Goal: Task Accomplishment & Management: Manage account settings

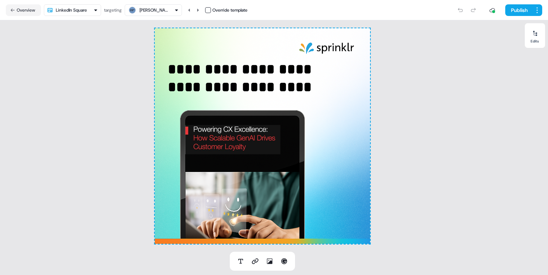
click at [143, 18] on nav "Overview LinkedIn Square targeting Goldman Sachs Override template Publish" at bounding box center [274, 10] width 548 height 20
click at [143, 11] on div "Goldman Sachs" at bounding box center [154, 10] width 29 height 7
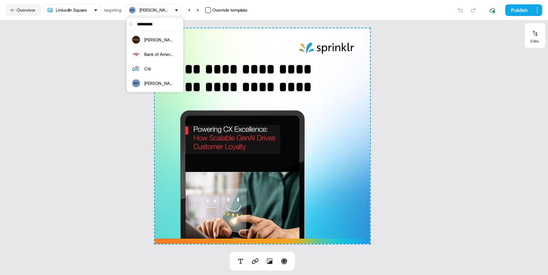
click at [146, 9] on div "Goldman Sachs" at bounding box center [154, 10] width 29 height 7
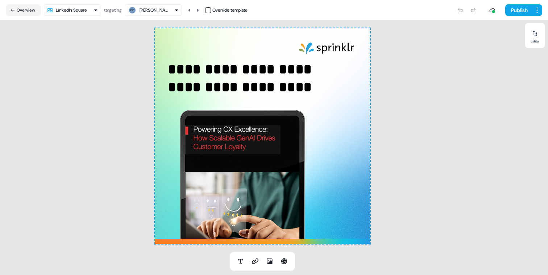
click at [146, 9] on div "Goldman Sachs" at bounding box center [154, 10] width 29 height 7
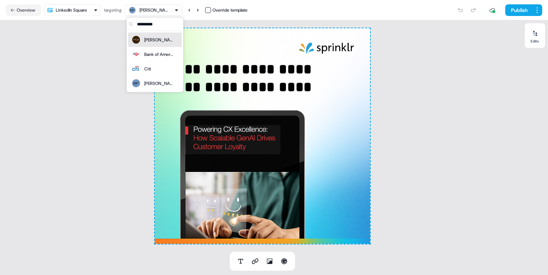
click at [146, 37] on div "Morgan" at bounding box center [158, 39] width 29 height 7
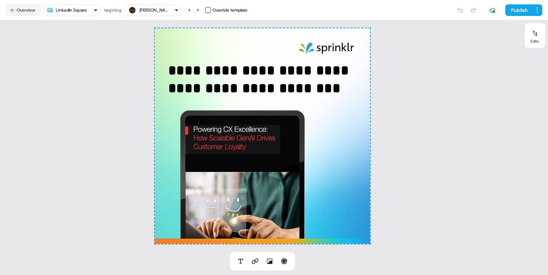
click at [155, 11] on div "Morgan" at bounding box center [154, 10] width 29 height 7
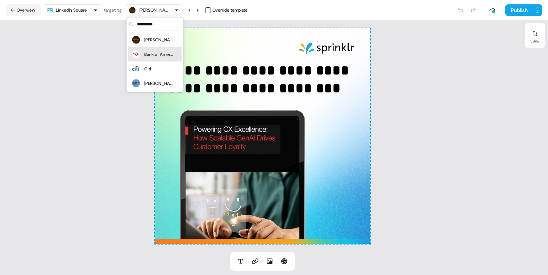
click at [148, 51] on div "Bank of America" at bounding box center [158, 54] width 29 height 7
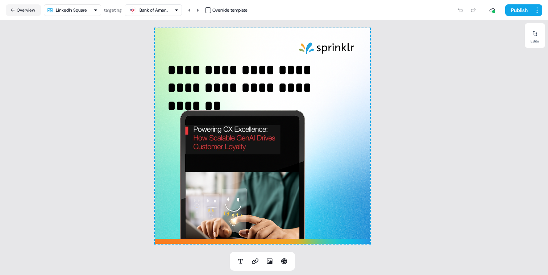
click at [151, 12] on div "Bank of America" at bounding box center [154, 10] width 29 height 7
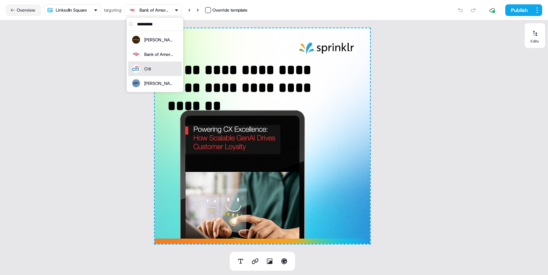
click at [151, 66] on div "Citi" at bounding box center [147, 68] width 7 height 7
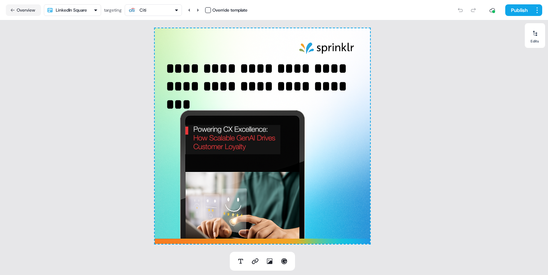
click at [159, 11] on div "Citi" at bounding box center [153, 10] width 51 height 9
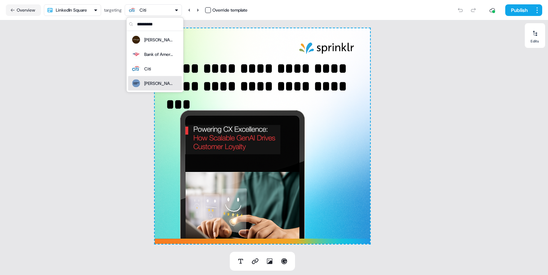
click at [142, 80] on div "Goldman Sachs" at bounding box center [152, 83] width 42 height 10
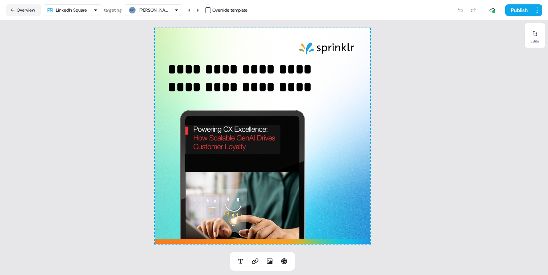
click at [147, 11] on div "Goldman Sachs" at bounding box center [154, 10] width 29 height 7
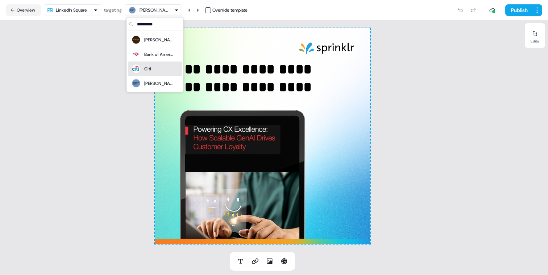
click at [150, 67] on div "Citi" at bounding box center [147, 68] width 7 height 7
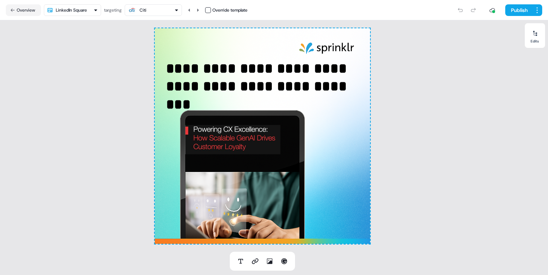
click at [88, 11] on html "**********" at bounding box center [274, 137] width 548 height 275
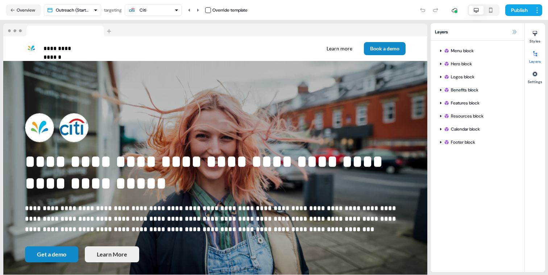
click at [511, 35] on button at bounding box center [514, 32] width 9 height 9
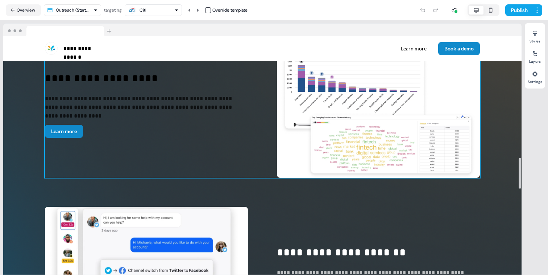
scroll to position [935, 0]
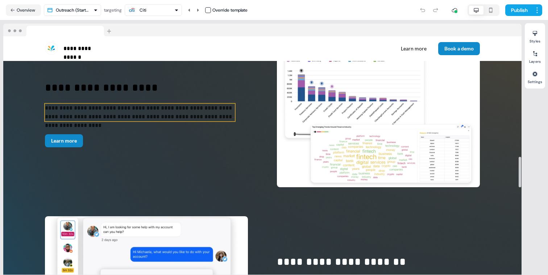
click at [165, 109] on p "**********" at bounding box center [140, 112] width 190 height 17
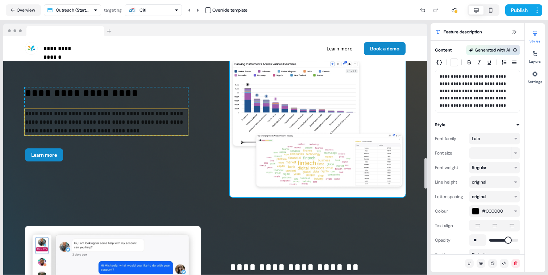
scroll to position [945, 0]
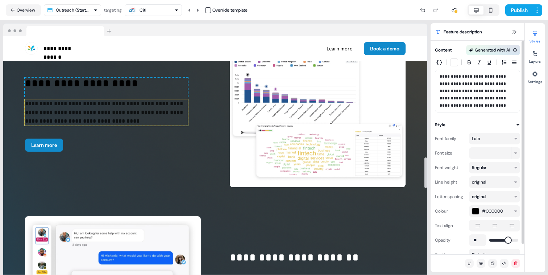
click at [478, 210] on div "button" at bounding box center [475, 210] width 7 height 7
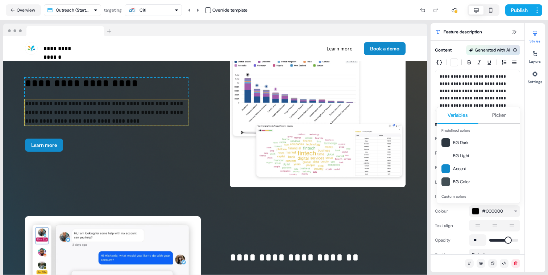
click at [452, 104] on html "**********" at bounding box center [274, 137] width 548 height 275
click at [455, 151] on div "BG Light" at bounding box center [479, 155] width 80 height 13
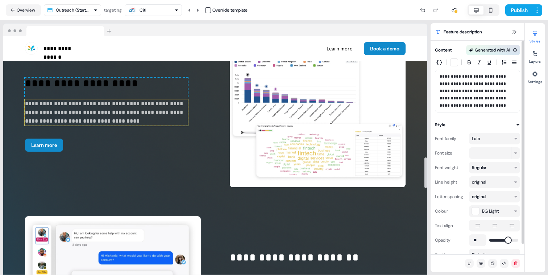
click at [159, 88] on p "**********" at bounding box center [106, 84] width 163 height 13
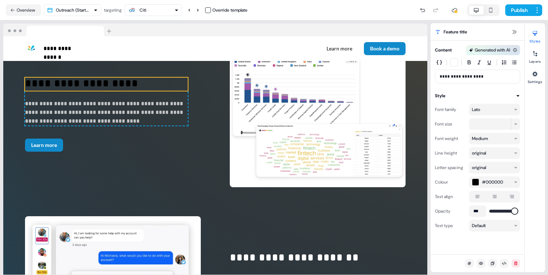
click at [480, 183] on div "#000000" at bounding box center [492, 181] width 40 height 7
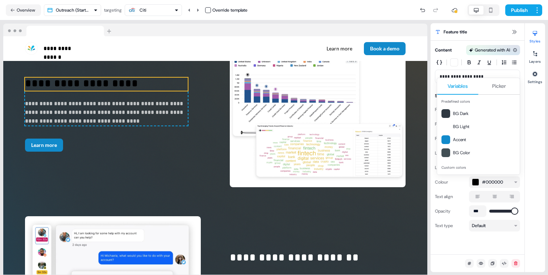
click at [453, 73] on html "**********" at bounding box center [274, 137] width 548 height 275
click at [448, 128] on div at bounding box center [445, 126] width 9 height 9
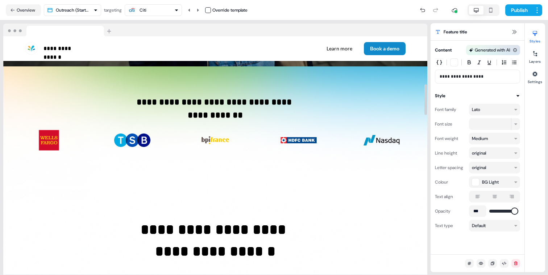
scroll to position [0, 0]
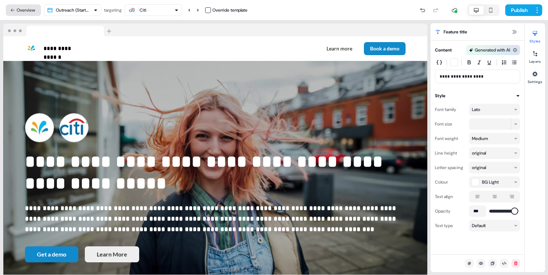
click at [24, 8] on button "Overview" at bounding box center [23, 10] width 35 height 12
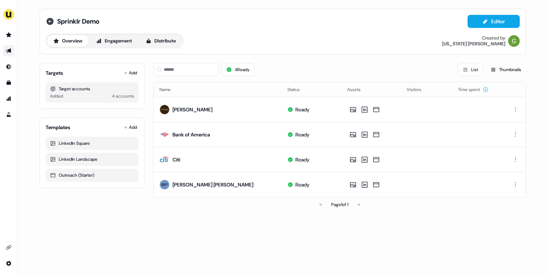
click at [47, 24] on icon at bounding box center [50, 21] width 9 height 9
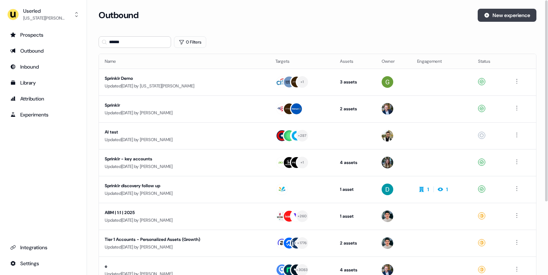
click at [495, 10] on button "New experience" at bounding box center [507, 15] width 59 height 13
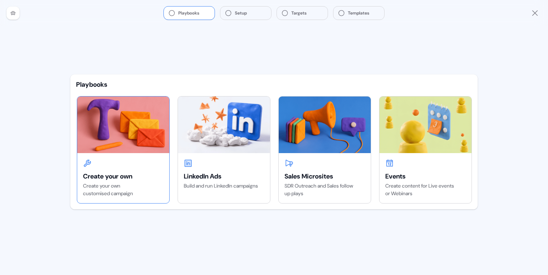
click at [155, 158] on div "Create your own Create your own customised campaign" at bounding box center [123, 178] width 92 height 50
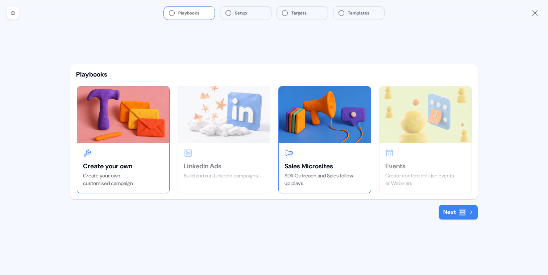
click at [291, 168] on div "Sales Microsites" at bounding box center [325, 166] width 80 height 9
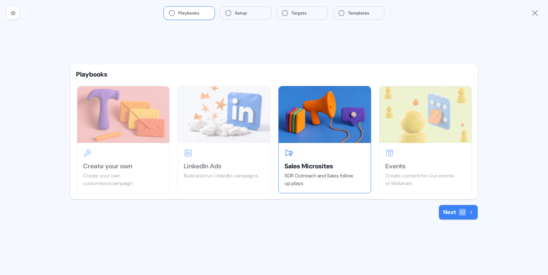
click at [447, 214] on button "Next" at bounding box center [458, 212] width 39 height 14
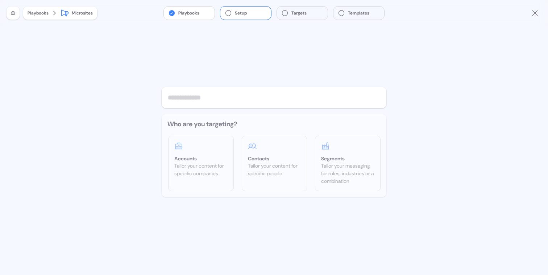
click at [203, 172] on div "Who are you targeting? Accounts Tailor your content for specific companies Cont…" at bounding box center [274, 155] width 225 height 83
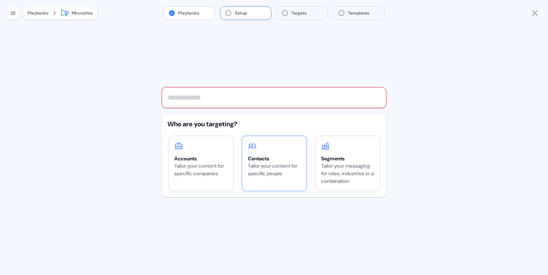
click at [253, 163] on div "Tailor your content for specific people" at bounding box center [274, 169] width 53 height 15
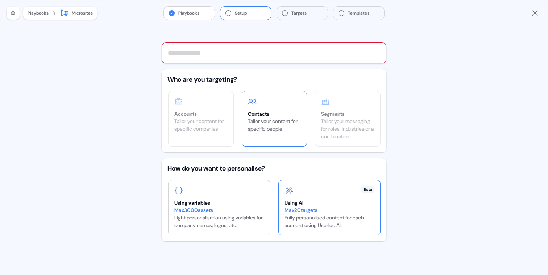
click at [306, 225] on div "Max 20 targets Fully personalised content for each account using Userled AI." at bounding box center [330, 217] width 90 height 23
click at [228, 212] on div "Max 3000 assets" at bounding box center [219, 210] width 90 height 8
click at [256, 205] on div "Using variables" at bounding box center [219, 202] width 90 height 7
click at [237, 53] on input "text" at bounding box center [274, 52] width 225 height 21
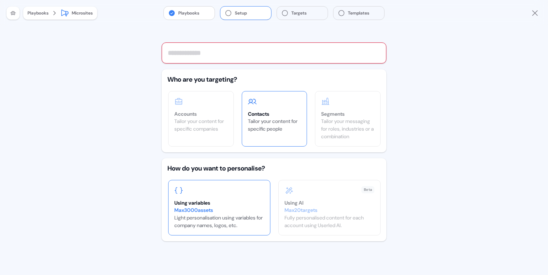
click at [537, 12] on icon "Close" at bounding box center [535, 13] width 9 height 9
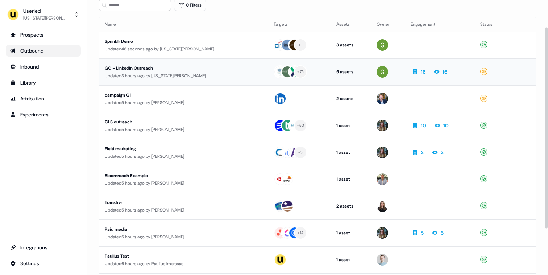
scroll to position [36, 0]
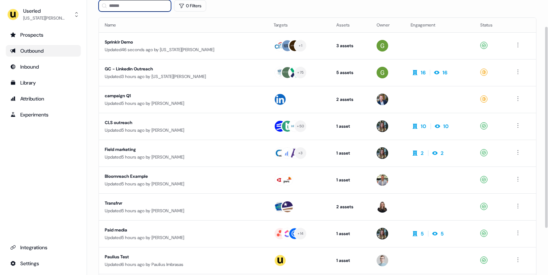
click at [132, 9] on input at bounding box center [135, 6] width 72 height 12
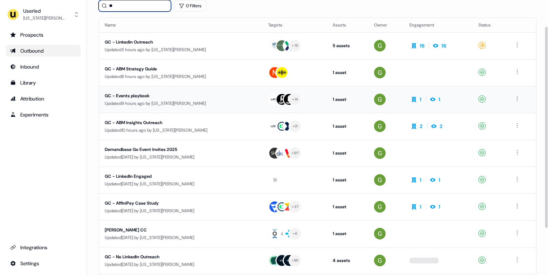
type input "**"
click at [144, 103] on div "Updated 9 hours ago by Georgia Cohen" at bounding box center [181, 103] width 152 height 7
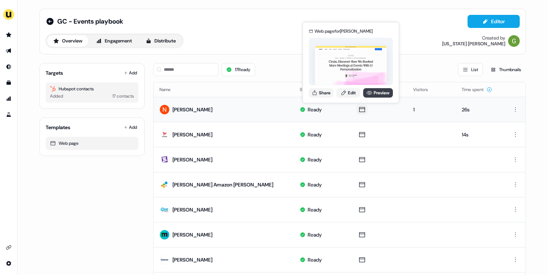
click at [370, 94] on icon at bounding box center [369, 93] width 6 height 6
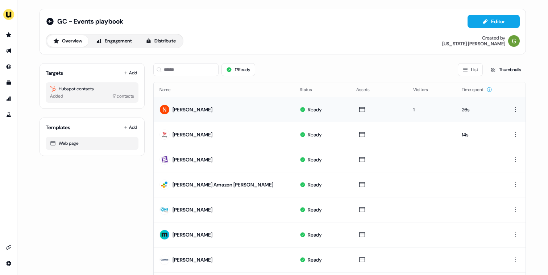
click at [53, 25] on div "GC - Events playbook" at bounding box center [85, 21] width 78 height 9
click at [47, 21] on icon at bounding box center [49, 21] width 7 height 7
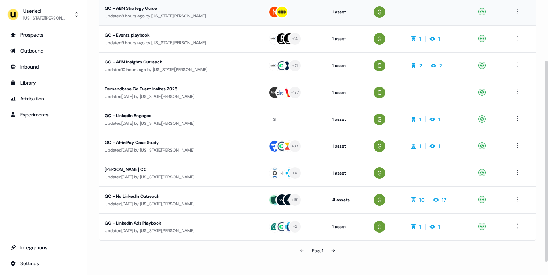
scroll to position [100, 0]
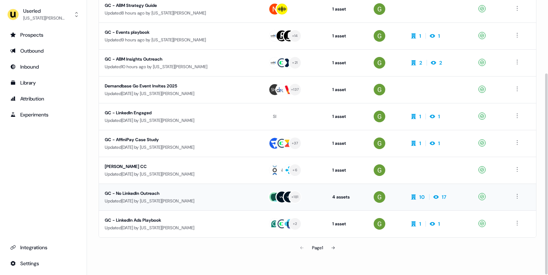
click at [123, 197] on div "Updated 3 days ago by Georgia Cohen" at bounding box center [181, 200] width 152 height 7
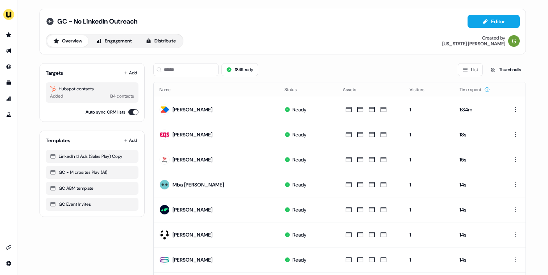
click at [46, 22] on icon at bounding box center [49, 21] width 7 height 7
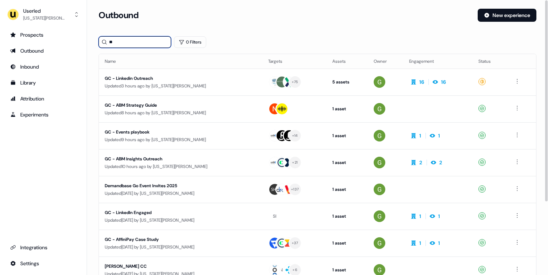
click at [147, 43] on input "**" at bounding box center [135, 42] width 72 height 12
click at [158, 88] on div "Updated 3 hours ago by Georgia Cohen" at bounding box center [181, 85] width 152 height 7
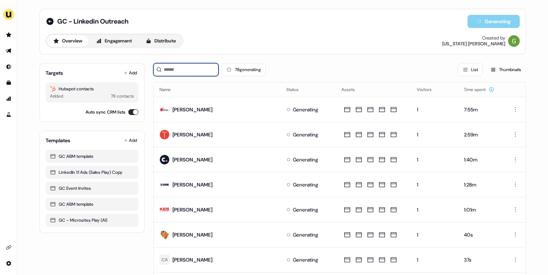
click at [176, 69] on input at bounding box center [185, 69] width 65 height 13
click at [135, 70] on button "Add" at bounding box center [131, 73] width 16 height 10
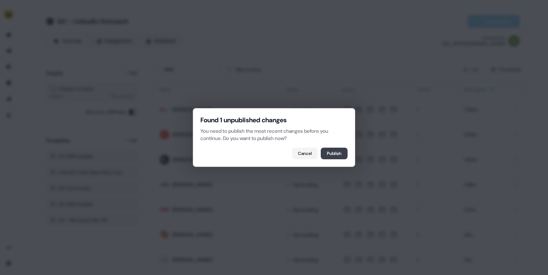
click at [336, 153] on button "Publish" at bounding box center [334, 154] width 27 height 12
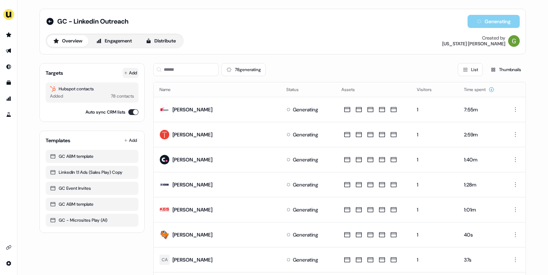
click at [130, 72] on button "Add" at bounding box center [131, 73] width 16 height 10
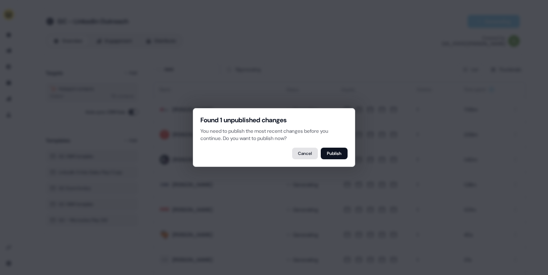
click at [307, 155] on button "Cancel" at bounding box center [305, 154] width 26 height 12
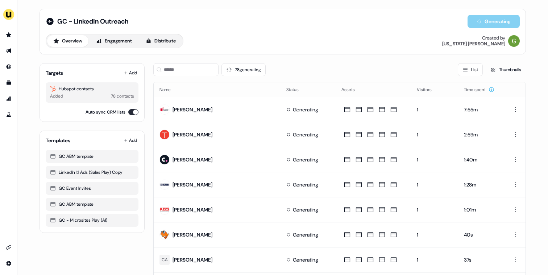
click at [49, 26] on div "GC - Linkedin Outreach Generating" at bounding box center [283, 21] width 474 height 13
click at [49, 24] on icon at bounding box center [49, 21] width 7 height 7
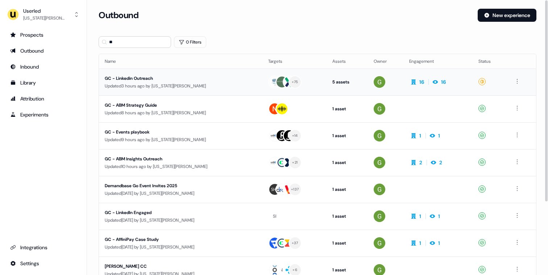
click at [186, 84] on div "Updated 3 hours ago by Georgia Cohen" at bounding box center [181, 85] width 152 height 7
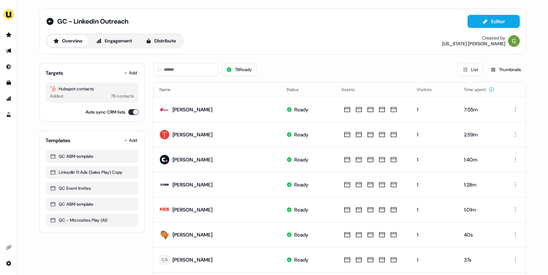
click at [194, 78] on div "78 Ready List Thumbnails" at bounding box center [339, 69] width 373 height 25
click at [190, 70] on input at bounding box center [185, 69] width 65 height 13
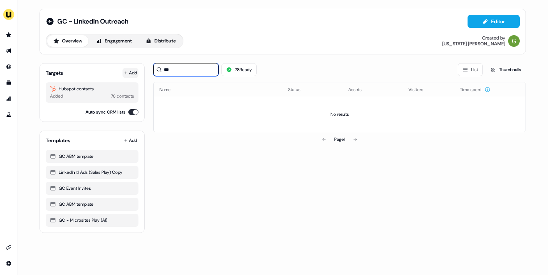
type input "***"
click at [128, 67] on div "Targets Add Hubspot contacts Added 78 contacts Auto sync CRM lists" at bounding box center [92, 92] width 105 height 59
click at [133, 74] on button "Add" at bounding box center [131, 73] width 16 height 10
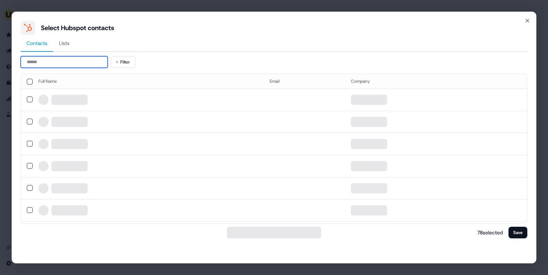
click at [84, 62] on input at bounding box center [64, 62] width 87 height 12
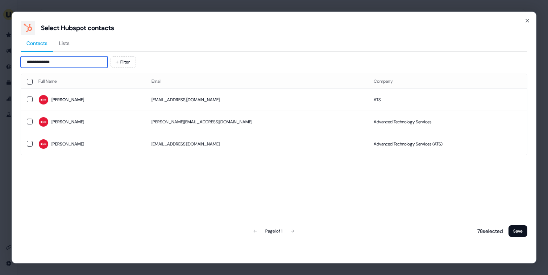
type input "**********"
click at [96, 98] on span "William" at bounding box center [88, 100] width 101 height 10
click at [368, 146] on td "Advanced Technology Services (ATS)" at bounding box center [447, 144] width 159 height 22
click at [369, 104] on td "ATS" at bounding box center [447, 99] width 159 height 22
click at [368, 141] on td "Advanced Technology Services (ATS)" at bounding box center [447, 144] width 159 height 22
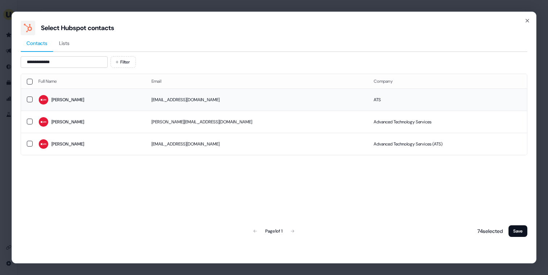
click at [368, 94] on td "ATS" at bounding box center [447, 99] width 159 height 22
click at [516, 229] on button "Save" at bounding box center [518, 231] width 19 height 12
click at [515, 231] on button "Save" at bounding box center [518, 231] width 19 height 12
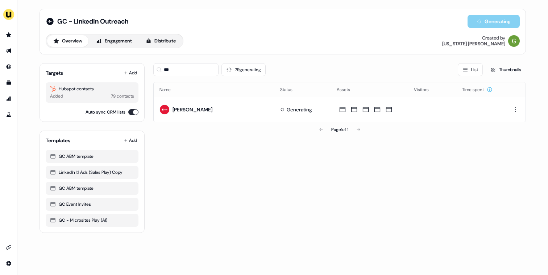
click at [370, 145] on div "*** 79 generating List Thumbnails Name Status Assets Visitors Time spent Willia…" at bounding box center [339, 144] width 373 height 175
click at [374, 137] on div "*** 72 Ready 7 generating List Thumbnails Name Status Assets Visitors Time spen…" at bounding box center [339, 144] width 373 height 175
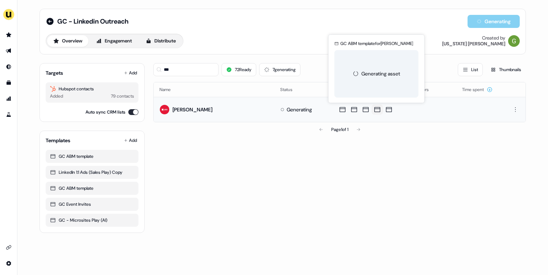
click at [377, 110] on icon at bounding box center [377, 109] width 9 height 7
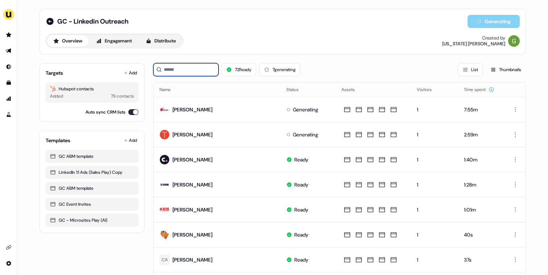
click at [197, 68] on input at bounding box center [185, 69] width 65 height 13
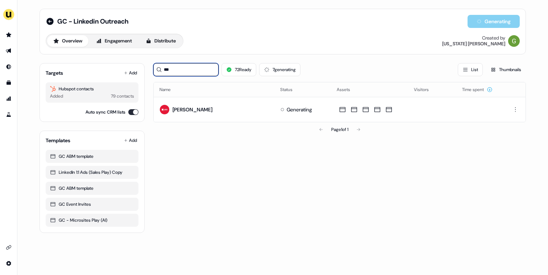
type input "***"
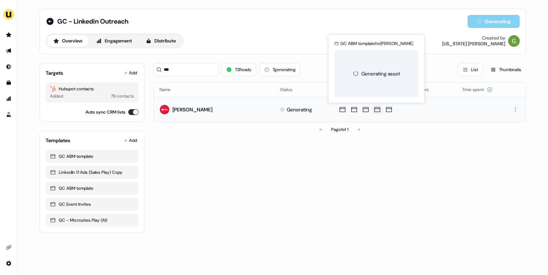
click at [377, 111] on icon at bounding box center [377, 109] width 9 height 7
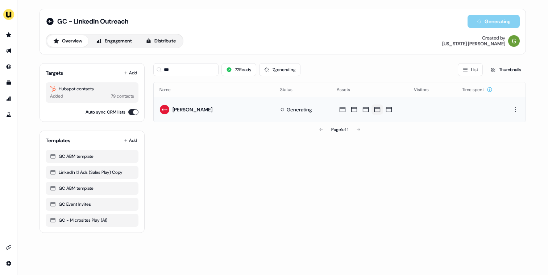
click at [377, 111] on icon at bounding box center [377, 109] width 9 height 7
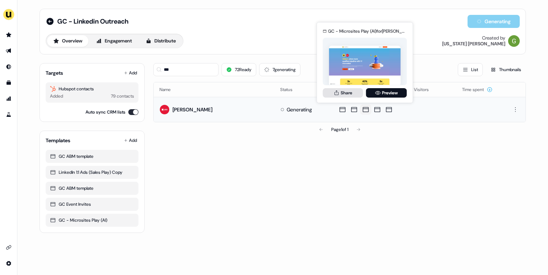
click at [352, 92] on button "Share" at bounding box center [343, 92] width 40 height 9
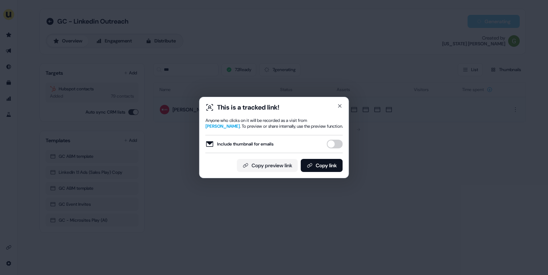
click at [336, 141] on button "Include thumbnail for emails" at bounding box center [335, 144] width 16 height 9
click at [326, 162] on button "Copy link" at bounding box center [322, 165] width 42 height 13
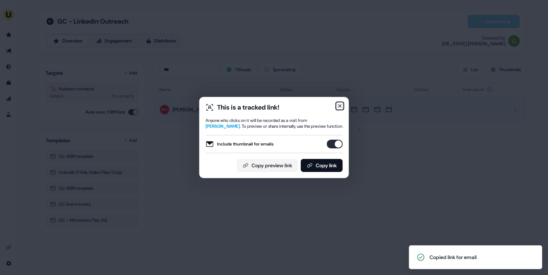
click at [339, 107] on icon "button" at bounding box center [340, 105] width 3 height 3
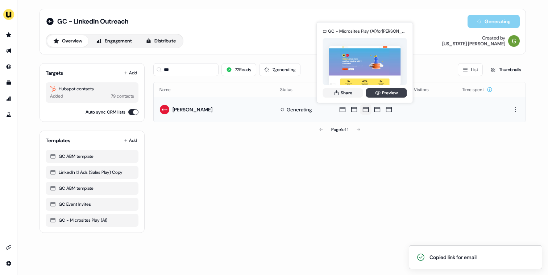
click at [376, 94] on icon at bounding box center [378, 93] width 6 height 6
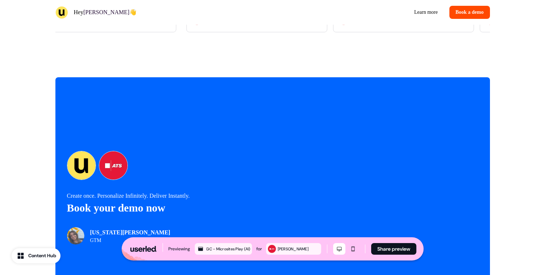
scroll to position [1724, 0]
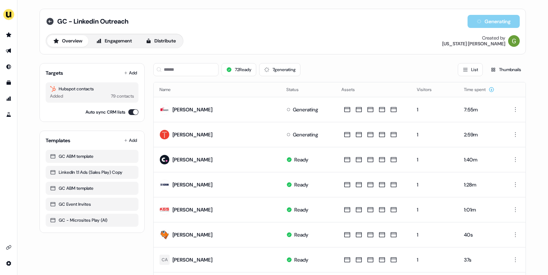
click at [49, 20] on icon at bounding box center [49, 21] width 7 height 7
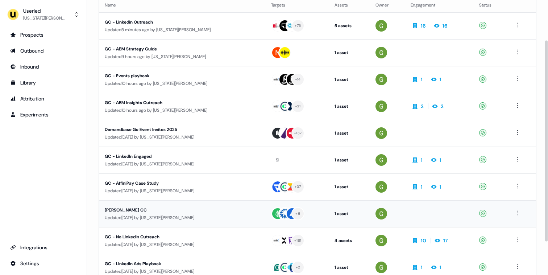
scroll to position [57, 0]
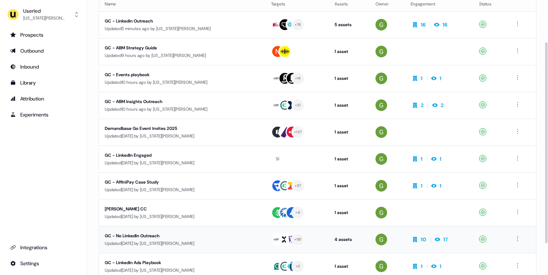
click at [148, 238] on div "GC - No LinkedIn Outreach" at bounding box center [173, 235] width 137 height 7
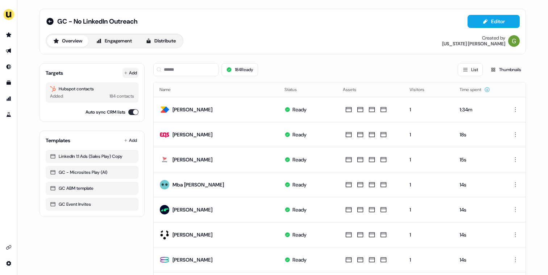
click at [132, 71] on button "Add" at bounding box center [131, 73] width 16 height 10
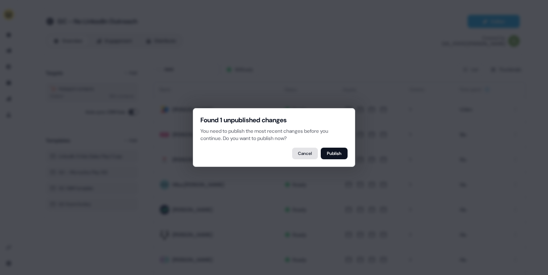
click at [307, 150] on button "Cancel" at bounding box center [305, 154] width 26 height 12
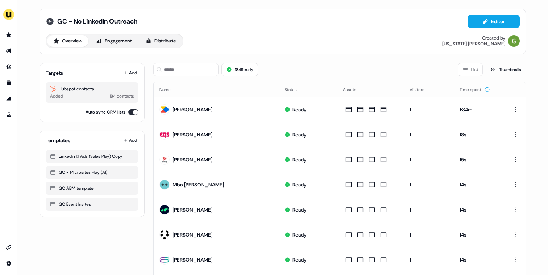
click at [47, 22] on icon at bounding box center [49, 21] width 7 height 7
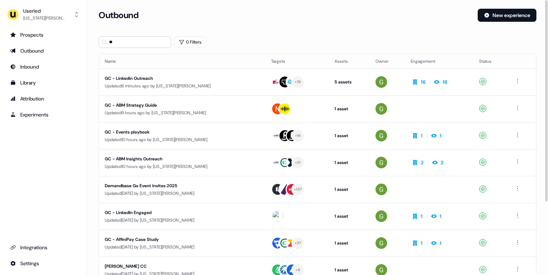
click at [179, 83] on div "Updated 6 minutes ago by [US_STATE][PERSON_NAME]" at bounding box center [182, 85] width 155 height 7
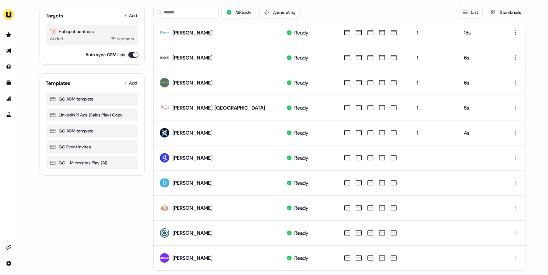
scroll to position [345, 0]
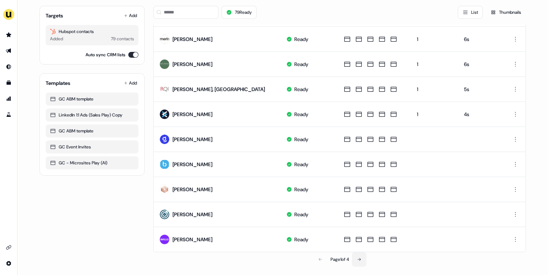
click at [362, 256] on button at bounding box center [359, 259] width 14 height 14
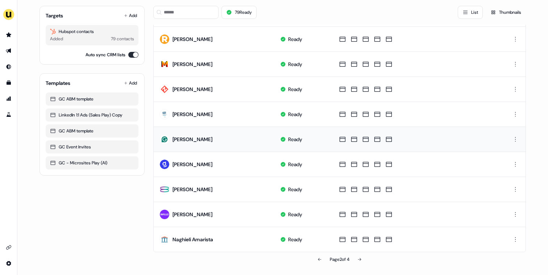
scroll to position [0, 0]
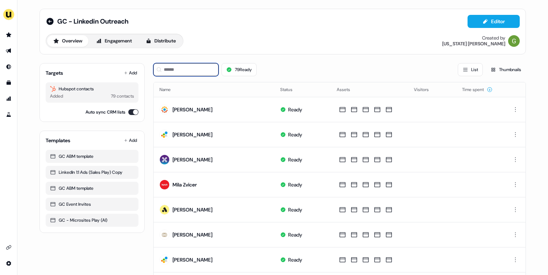
click at [203, 67] on input at bounding box center [185, 69] width 65 height 13
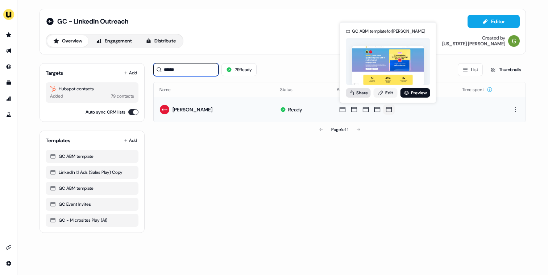
type input "******"
click at [364, 94] on button "Share" at bounding box center [358, 92] width 25 height 9
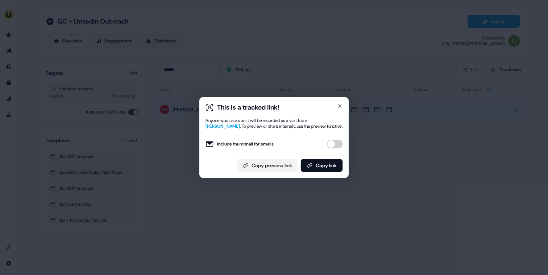
click at [328, 146] on button "Include thumbnail for emails" at bounding box center [335, 144] width 16 height 9
click at [328, 163] on button "Copy link" at bounding box center [322, 165] width 42 height 13
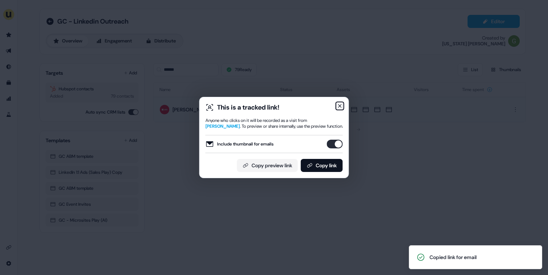
click at [340, 107] on icon "button" at bounding box center [340, 106] width 6 height 6
